Goal: Information Seeking & Learning: Learn about a topic

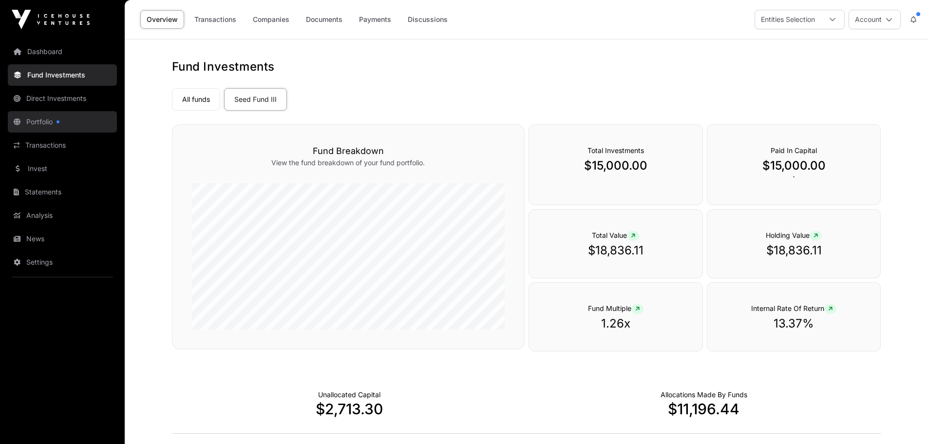
click at [53, 129] on link "Portfolio" at bounding box center [62, 121] width 109 height 21
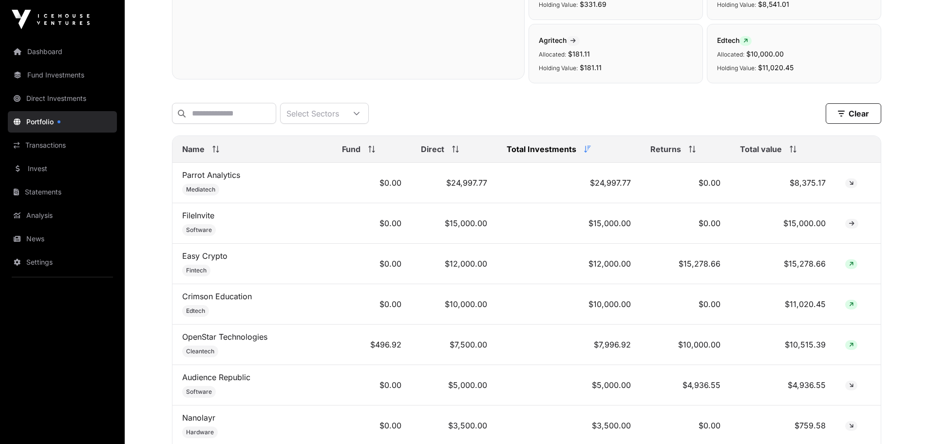
scroll to position [341, 0]
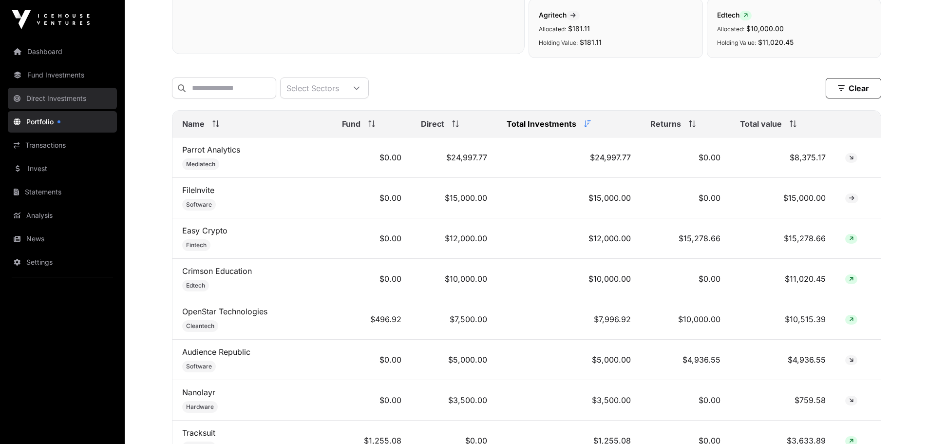
click at [67, 100] on link "Direct Investments" at bounding box center [62, 98] width 109 height 21
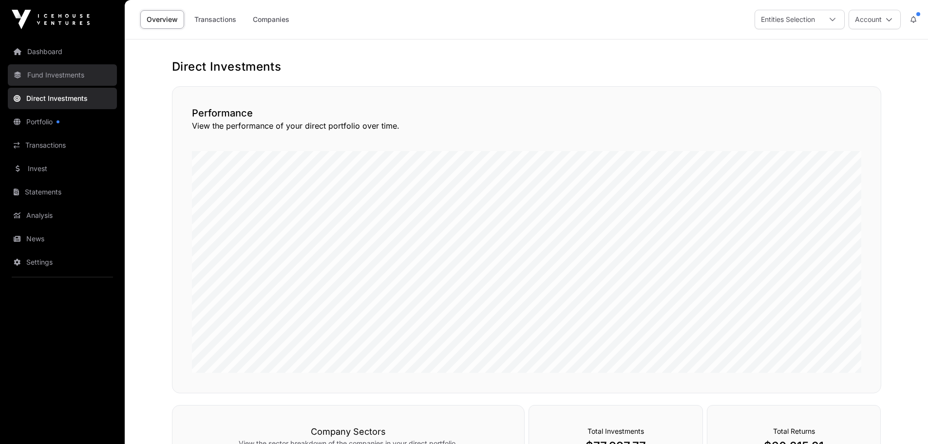
click at [84, 82] on link "Fund Investments" at bounding box center [62, 74] width 109 height 21
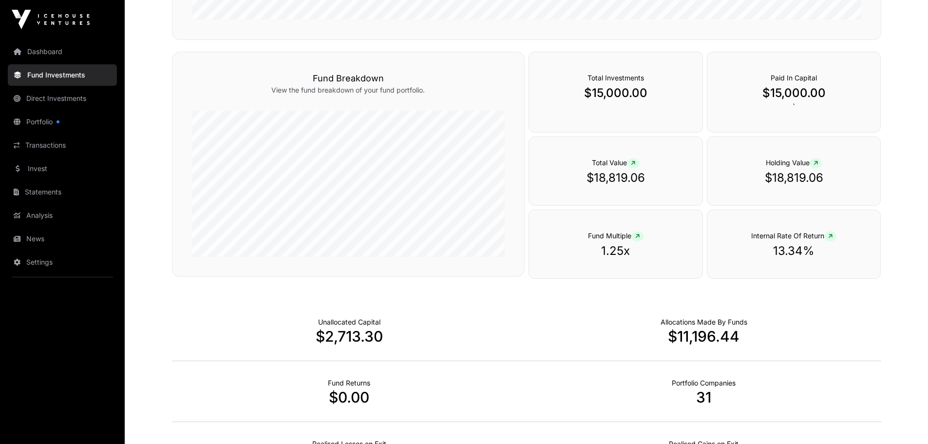
scroll to position [390, 0]
drag, startPoint x: 811, startPoint y: 250, endPoint x: 764, endPoint y: 250, distance: 47.3
click at [764, 250] on p "13.34%" at bounding box center [794, 251] width 134 height 16
click at [777, 250] on p "13.34%" at bounding box center [794, 251] width 134 height 16
click at [808, 249] on p "13.34%" at bounding box center [794, 251] width 134 height 16
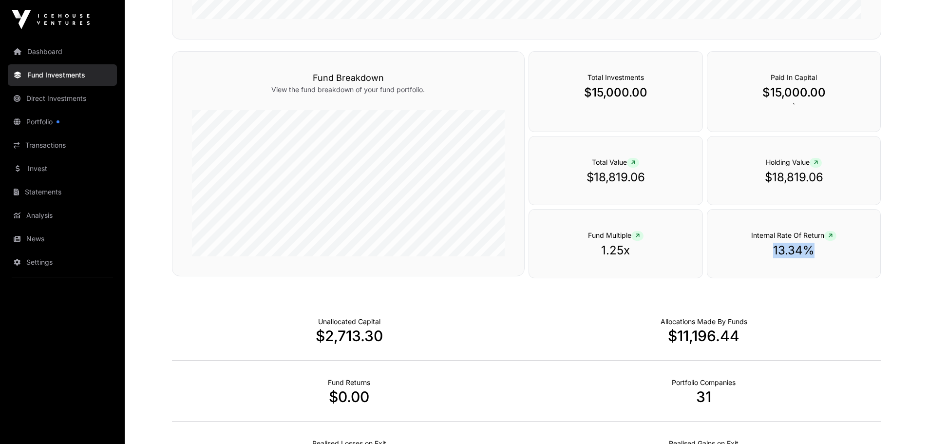
drag, startPoint x: 818, startPoint y: 249, endPoint x: 762, endPoint y: 250, distance: 55.5
click at [762, 250] on p "13.34%" at bounding box center [794, 251] width 134 height 16
click at [771, 250] on p "13.34%" at bounding box center [794, 251] width 134 height 16
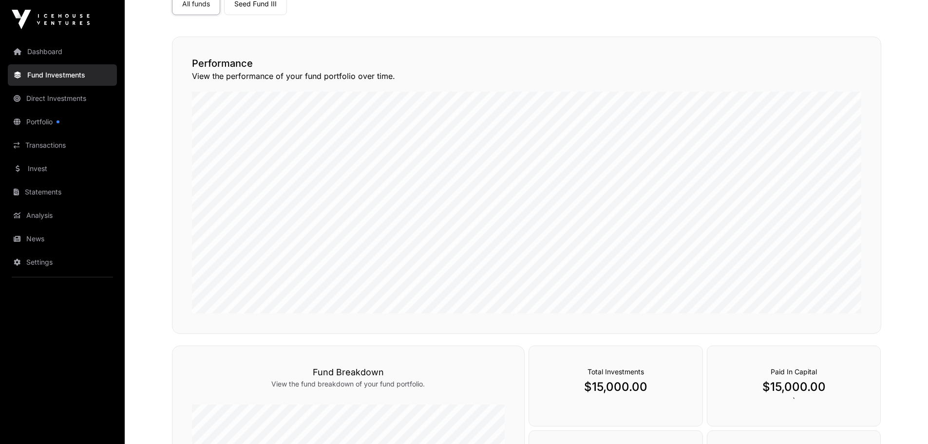
scroll to position [0, 0]
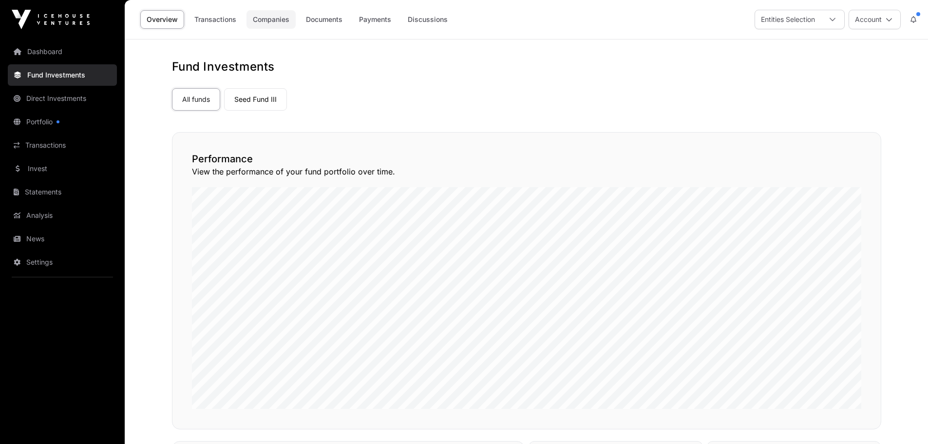
click at [262, 19] on link "Companies" at bounding box center [271, 19] width 49 height 19
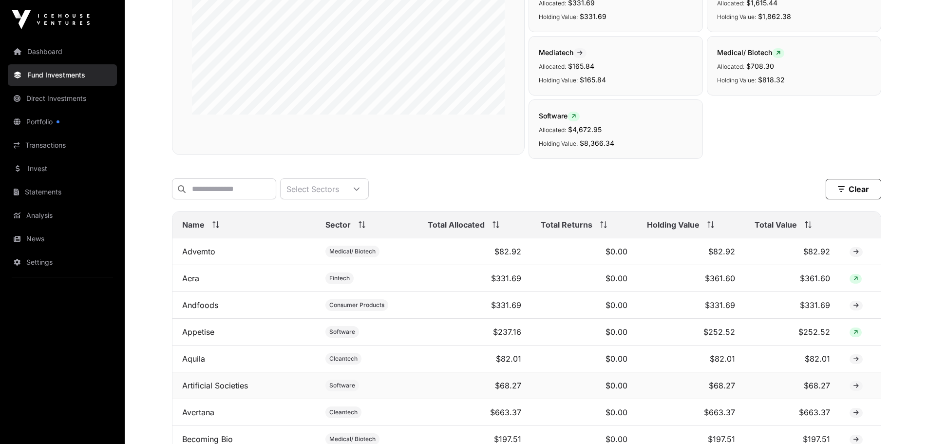
scroll to position [390, 0]
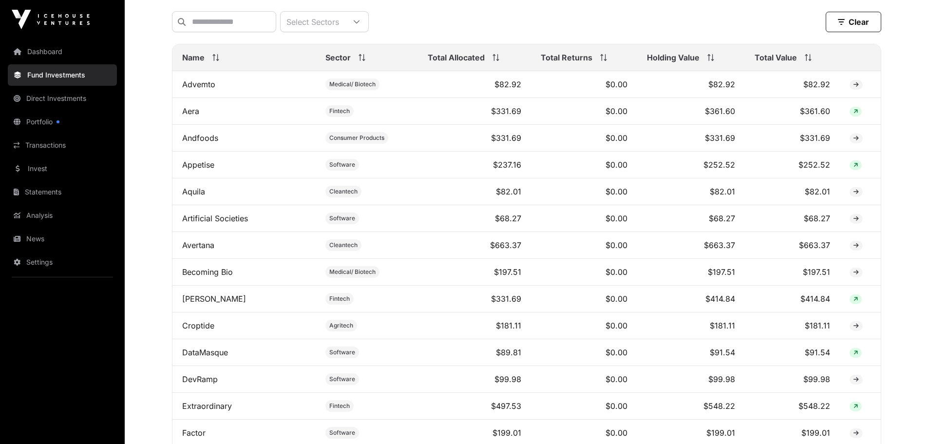
click at [502, 63] on div "Total Allocated" at bounding box center [475, 58] width 94 height 12
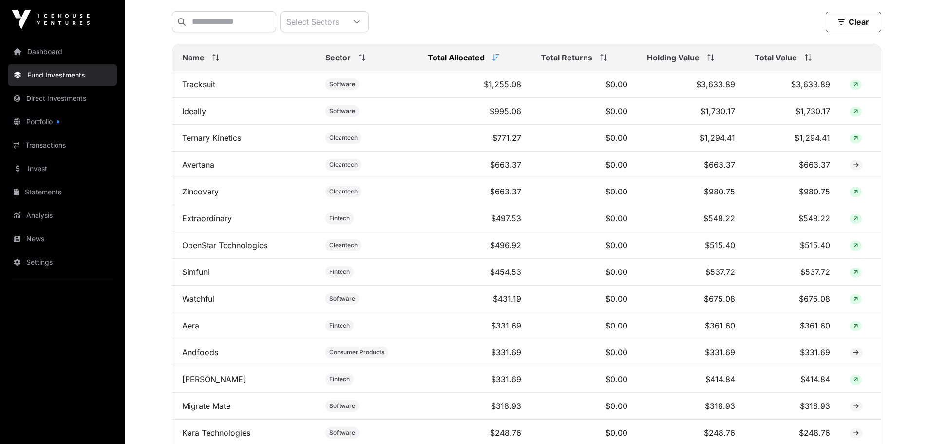
click at [502, 63] on div "Total Allocated" at bounding box center [475, 58] width 94 height 12
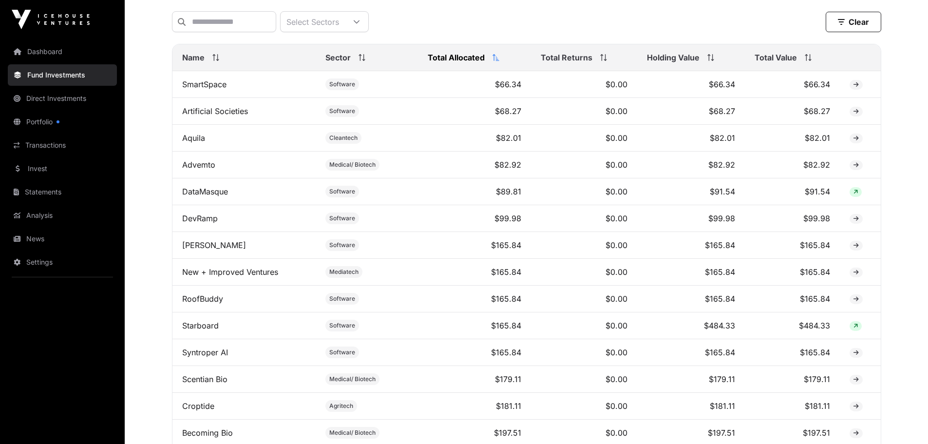
click at [702, 63] on div "Holding Value" at bounding box center [691, 58] width 88 height 12
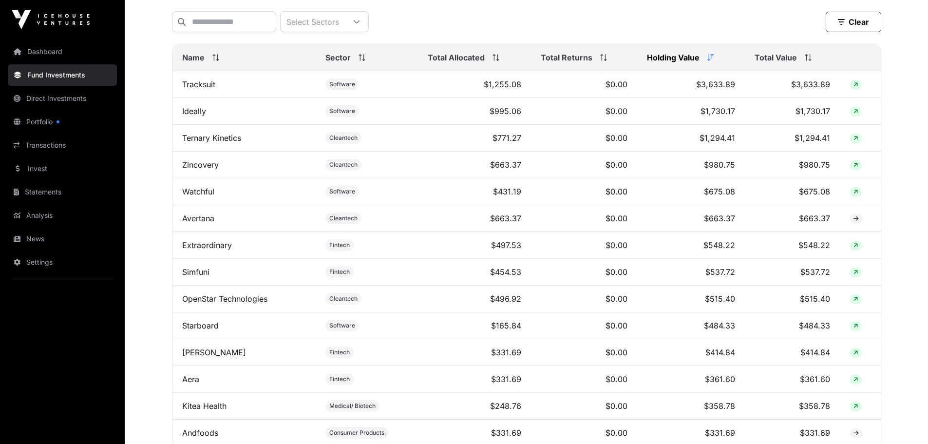
click at [496, 61] on icon at bounding box center [496, 57] width 7 height 7
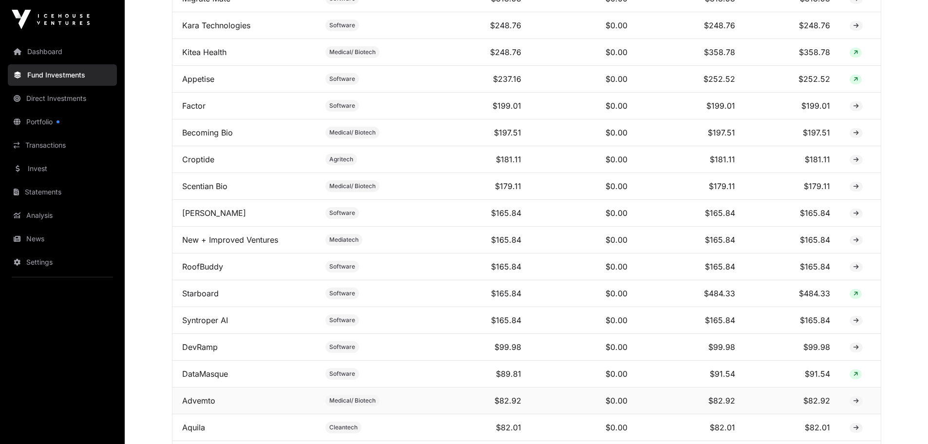
scroll to position [1031, 0]
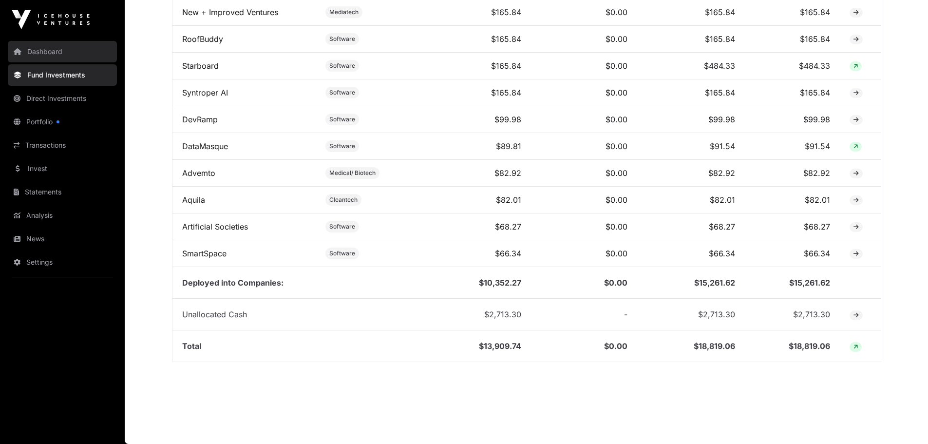
click at [69, 47] on link "Dashboard" at bounding box center [62, 51] width 109 height 21
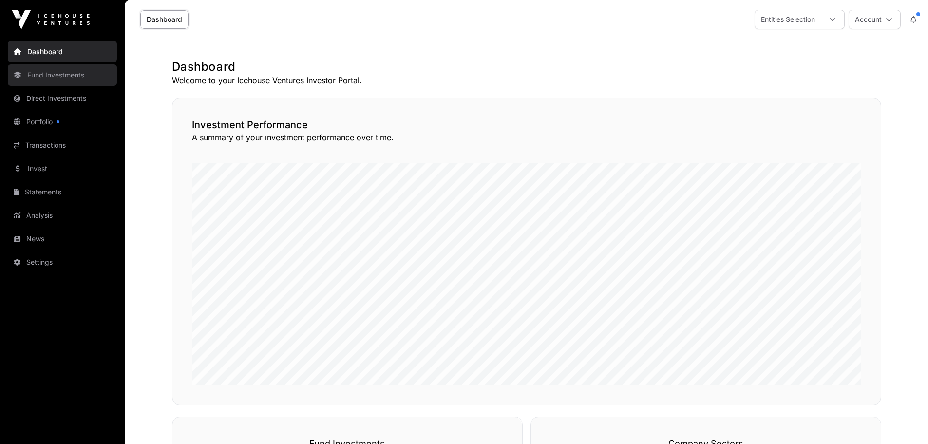
click at [30, 73] on link "Fund Investments" at bounding box center [62, 74] width 109 height 21
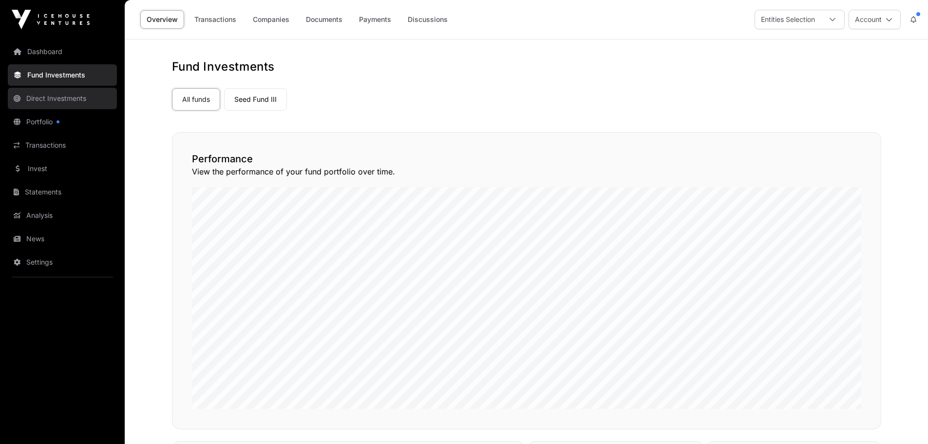
click at [67, 95] on link "Direct Investments" at bounding box center [62, 98] width 109 height 21
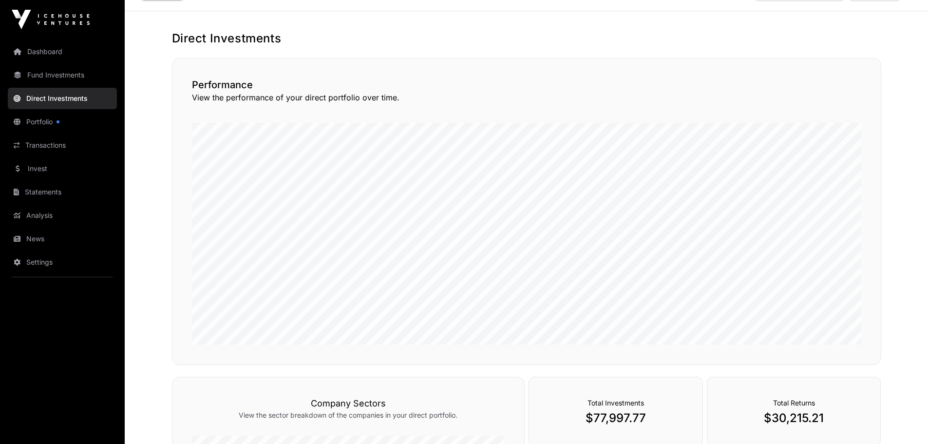
scroll to position [272, 0]
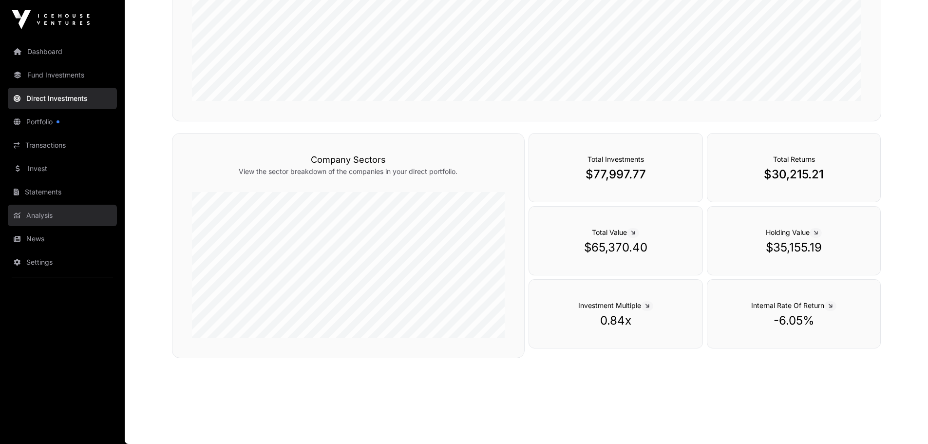
click at [52, 213] on link "Analysis" at bounding box center [62, 215] width 109 height 21
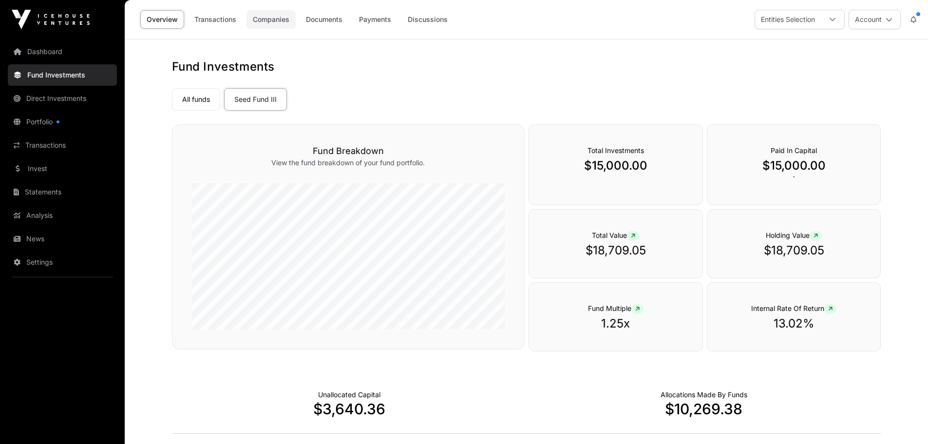
click at [276, 19] on link "Companies" at bounding box center [271, 19] width 49 height 19
click at [279, 16] on link "Companies" at bounding box center [271, 19] width 49 height 19
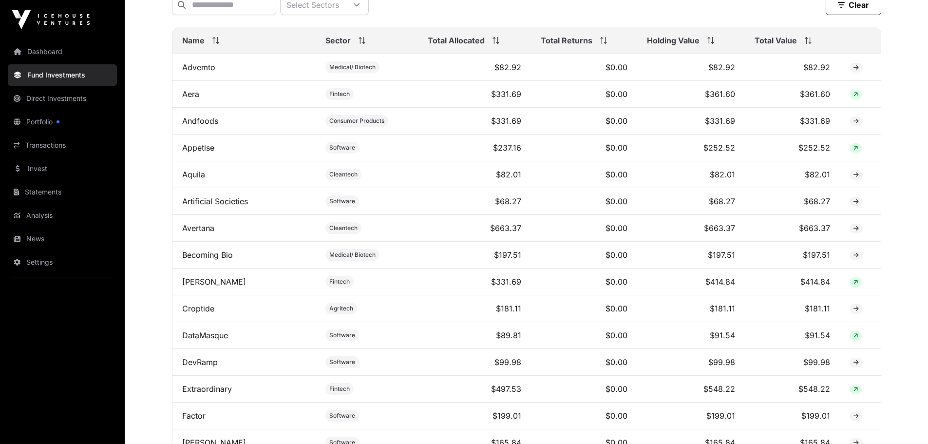
scroll to position [390, 0]
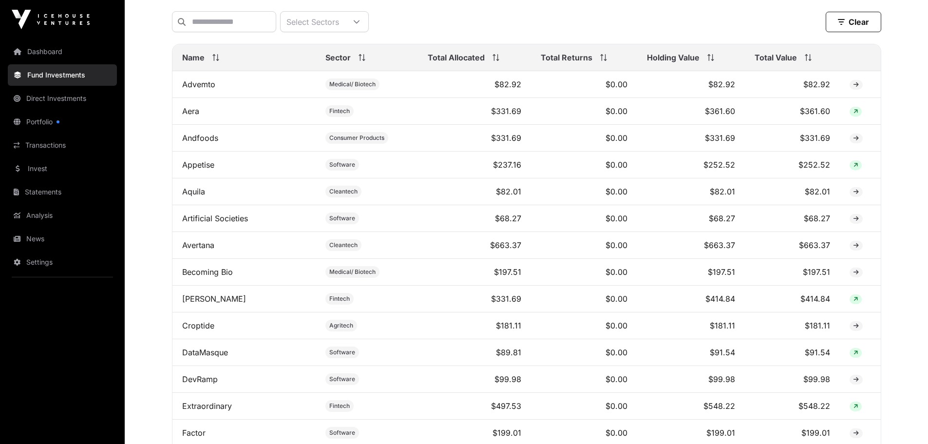
click at [723, 63] on div "Holding Value" at bounding box center [691, 58] width 88 height 12
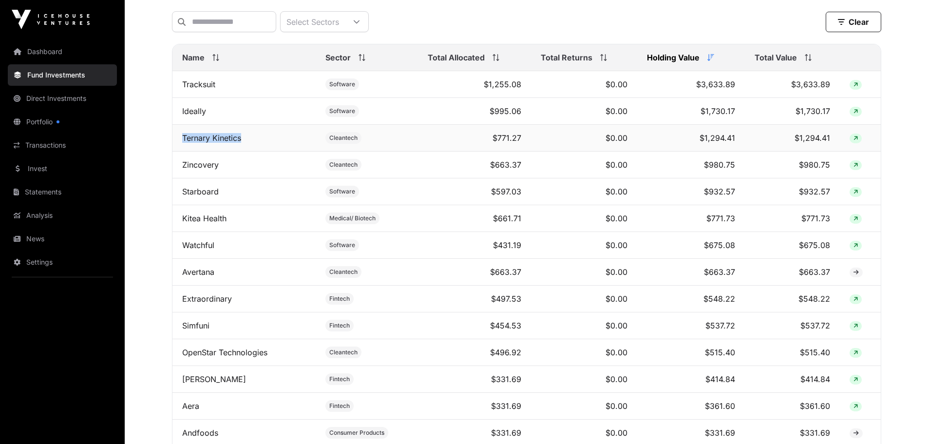
drag, startPoint x: 251, startPoint y: 144, endPoint x: 180, endPoint y: 144, distance: 71.1
click at [180, 144] on td "Ternary Kinetics" at bounding box center [243, 138] width 143 height 27
click at [75, 121] on link "Portfolio" at bounding box center [62, 121] width 109 height 21
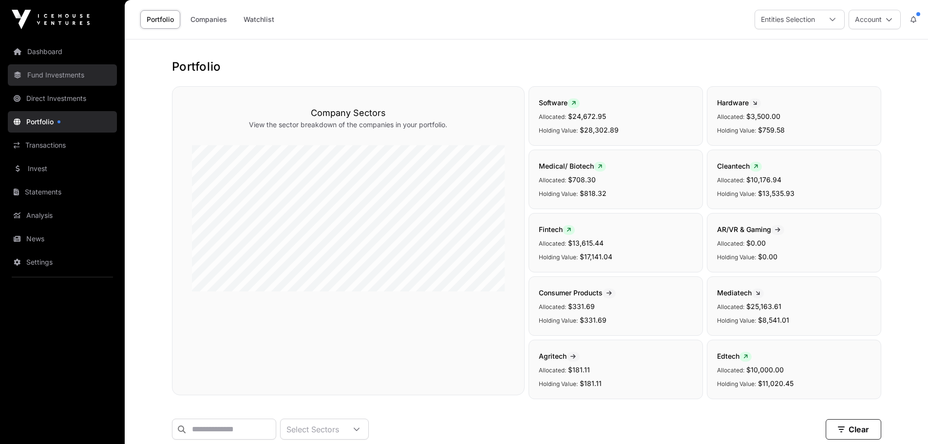
click at [82, 75] on link "Fund Investments" at bounding box center [62, 74] width 109 height 21
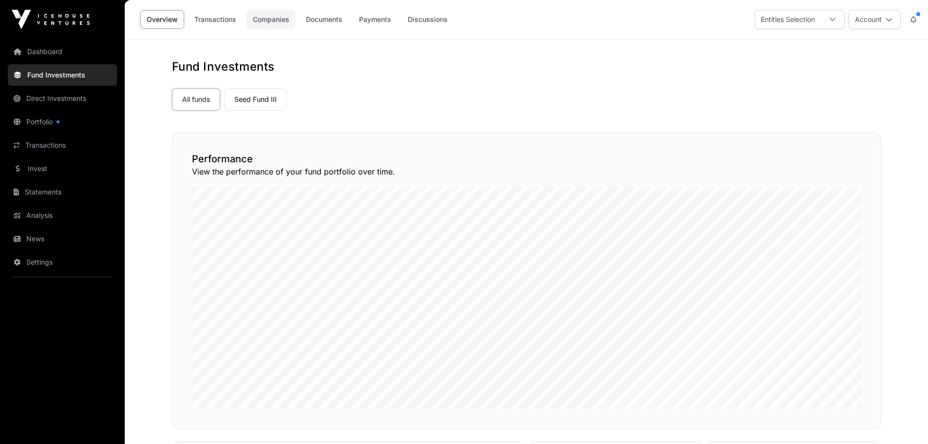
click at [275, 18] on link "Companies" at bounding box center [271, 19] width 49 height 19
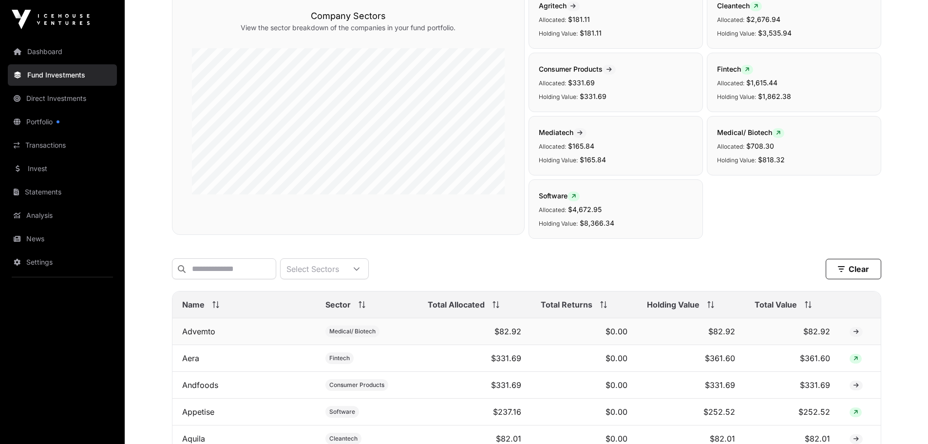
scroll to position [341, 0]
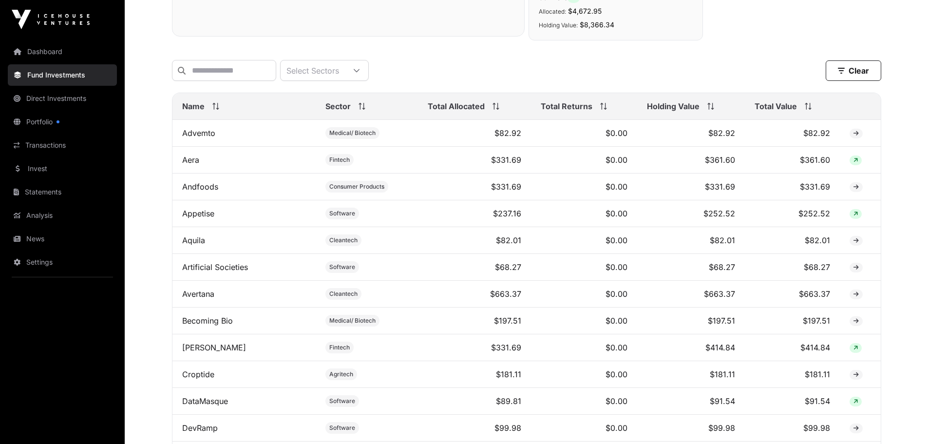
click at [674, 110] on span "Holding Value" at bounding box center [673, 106] width 53 height 12
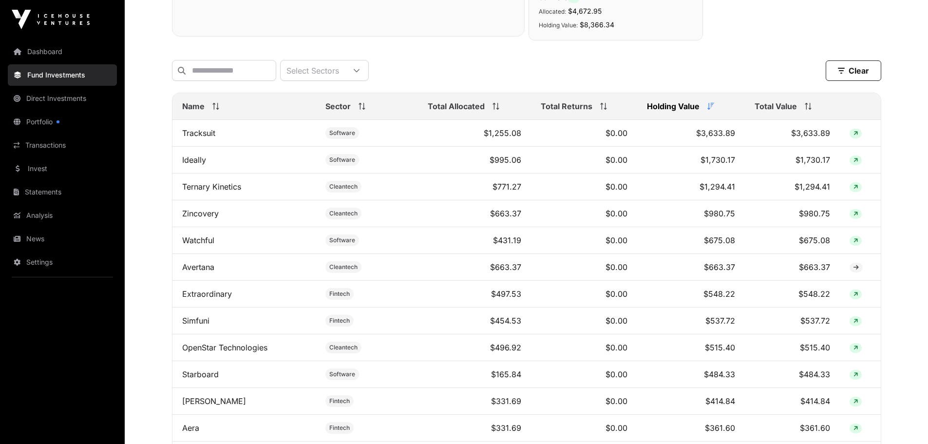
click at [779, 108] on span "Total Value" at bounding box center [776, 106] width 42 height 12
click at [457, 106] on th "Total Allocated" at bounding box center [474, 106] width 113 height 27
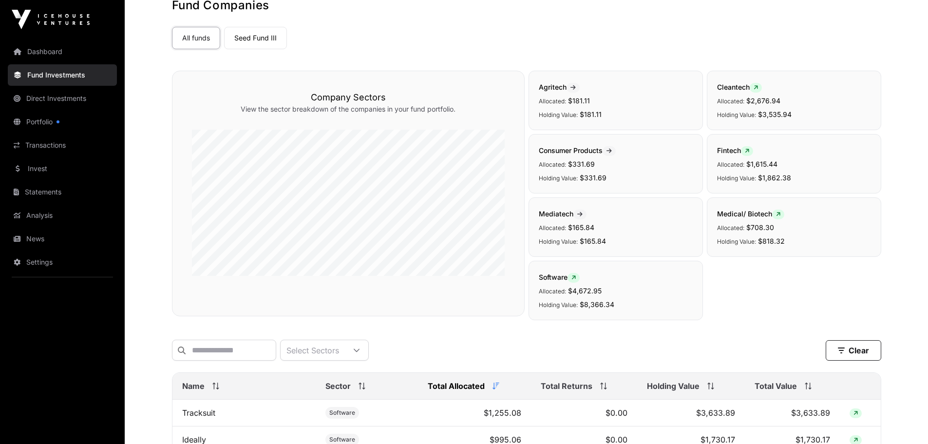
scroll to position [0, 0]
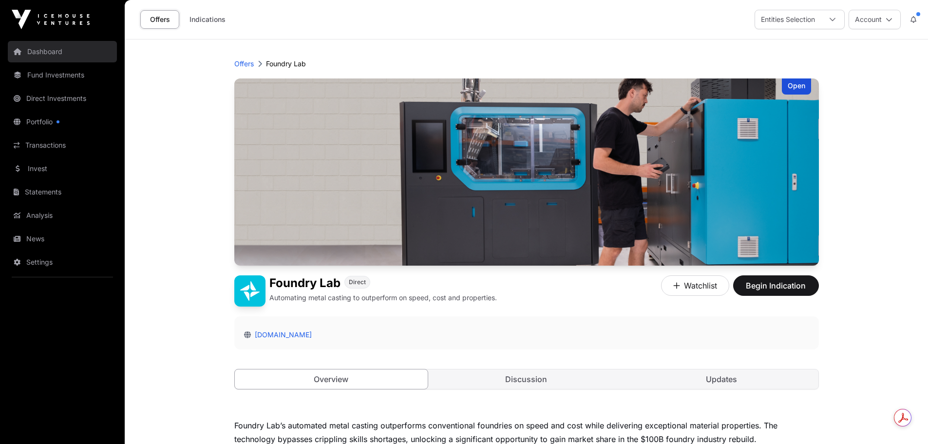
click at [72, 46] on link "Dashboard" at bounding box center [62, 51] width 109 height 21
